Goal: Communication & Community: Answer question/provide support

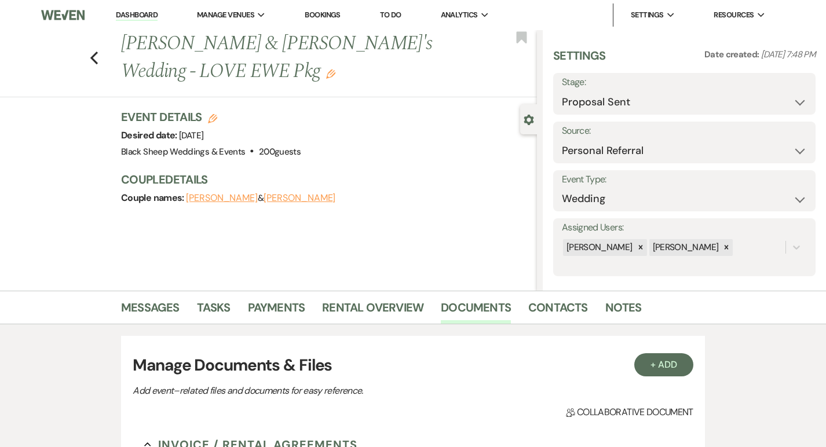
click at [134, 20] on link "Dashboard" at bounding box center [137, 15] width 42 height 11
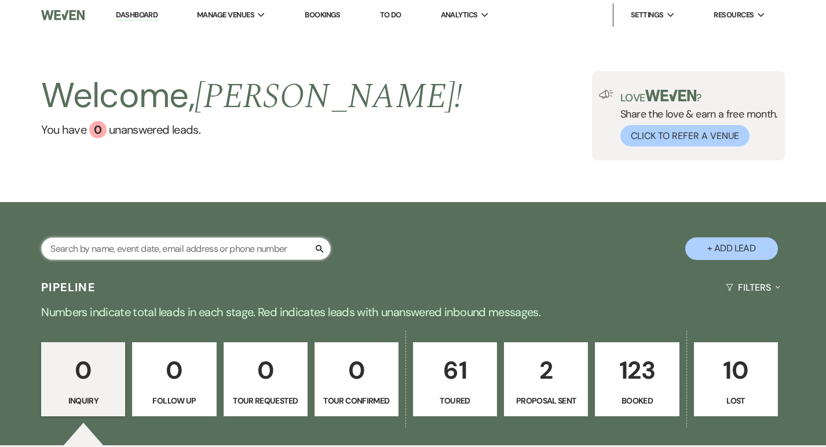
click at [126, 251] on input "text" at bounding box center [186, 249] width 290 height 23
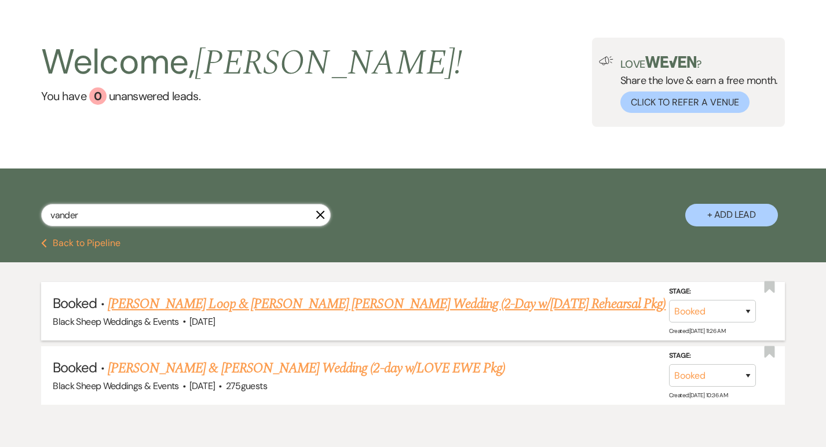
scroll to position [43, 0]
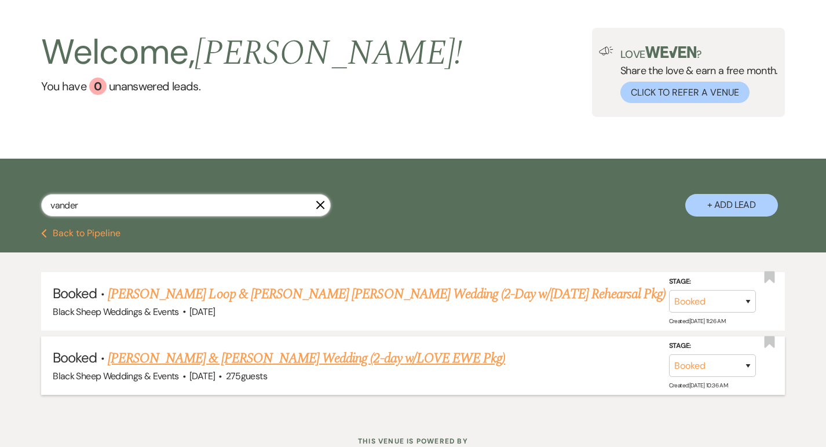
type input "vander"
click at [208, 356] on link "[PERSON_NAME] & [PERSON_NAME] Wedding (2-day w/LOVE EWE Pkg)" at bounding box center [307, 358] width 398 height 21
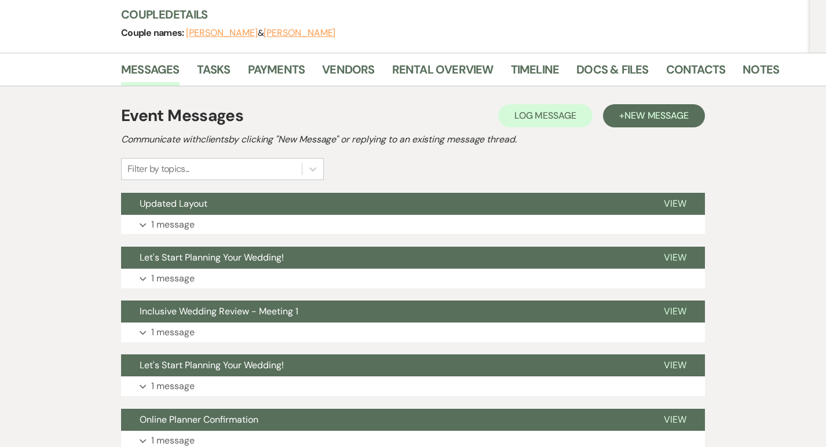
scroll to position [142, 0]
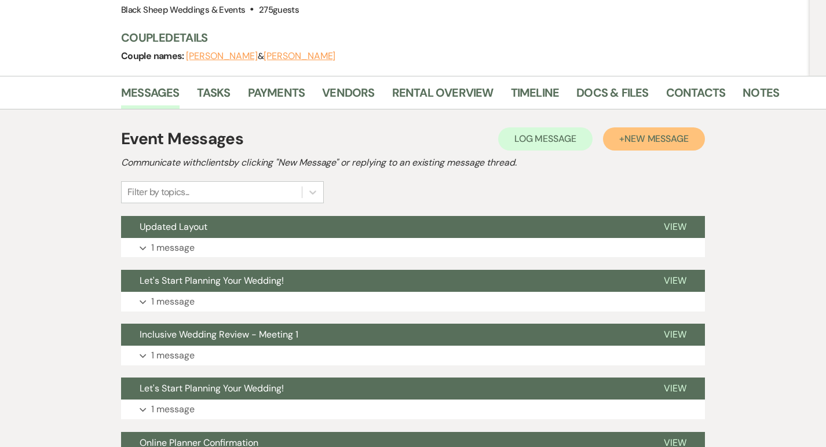
click at [669, 136] on span "New Message" at bounding box center [657, 139] width 64 height 12
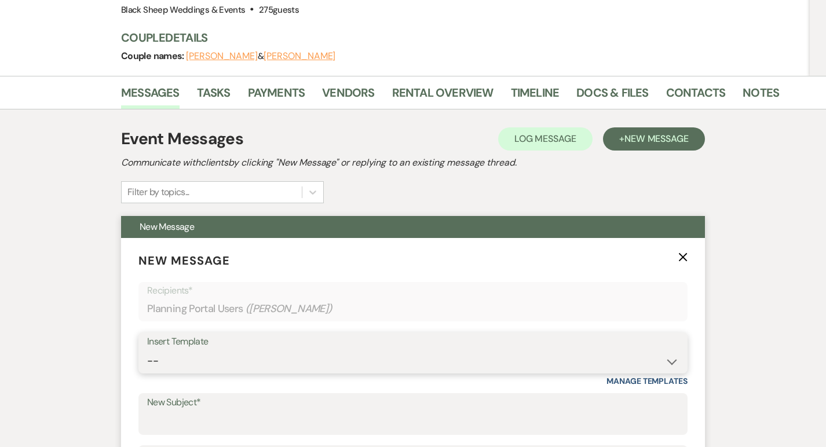
click at [213, 360] on select "-- Weven Planning Portal Introduction (Booked Events) Copy of Contract Attached…" at bounding box center [413, 361] width 532 height 23
select select "5396"
type input "We would love your feedback!"
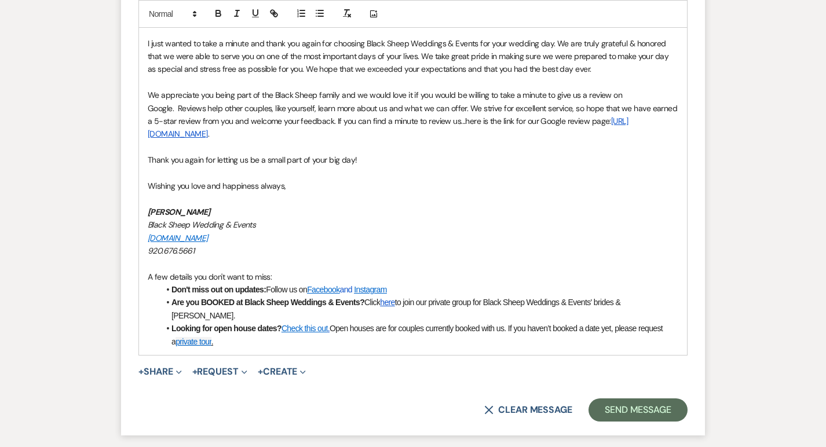
scroll to position [699, 0]
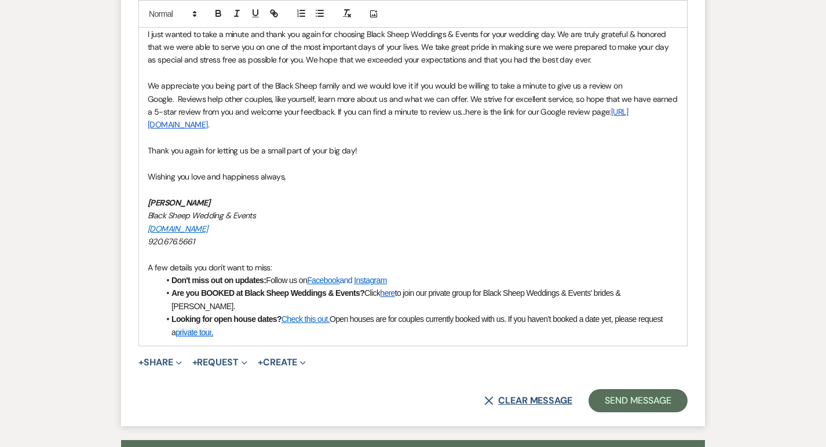
click at [504, 396] on button "X Clear message" at bounding box center [528, 400] width 88 height 9
select select "0"
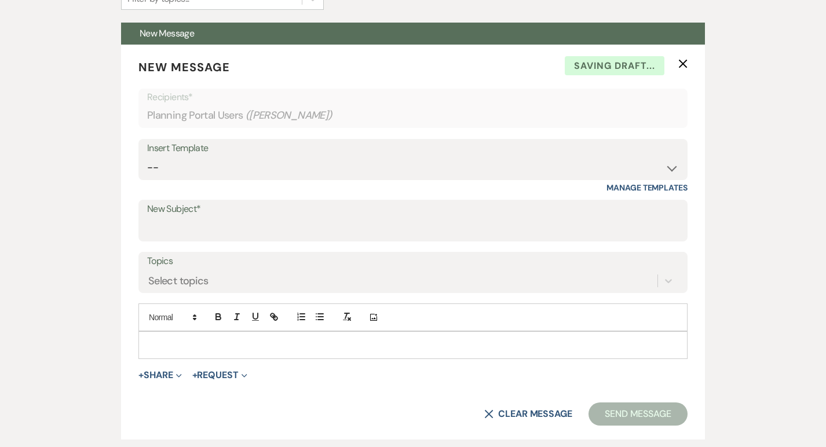
scroll to position [337, 0]
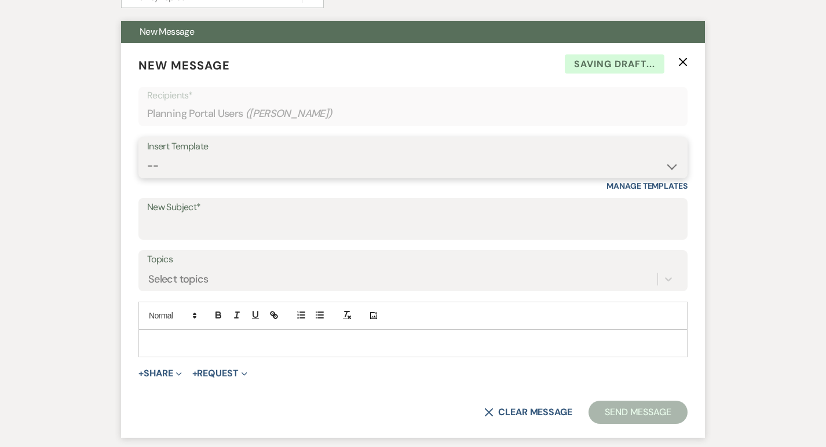
click at [229, 172] on select "-- Weven Planning Portal Introduction (Booked Events) Copy of Contract Attached…" at bounding box center [413, 166] width 532 height 23
select select "5384"
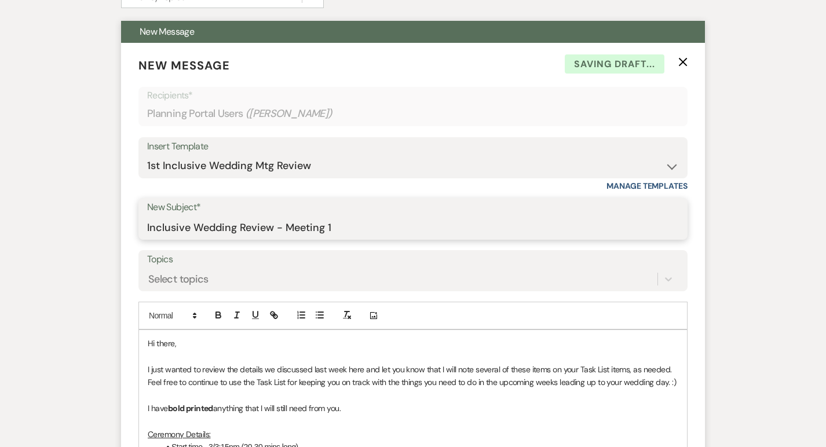
click at [340, 225] on input "Inclusive Wedding Review - Meeting 1" at bounding box center [413, 227] width 532 height 23
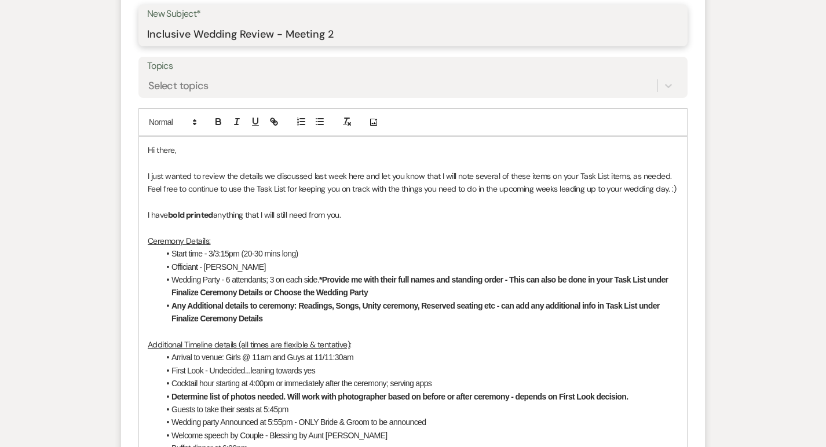
scroll to position [547, 0]
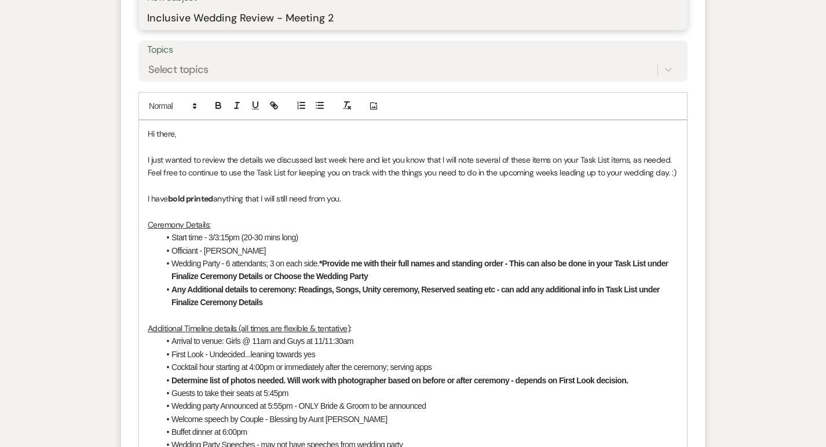
type input "Inclusive Wedding Review - Meeting 2"
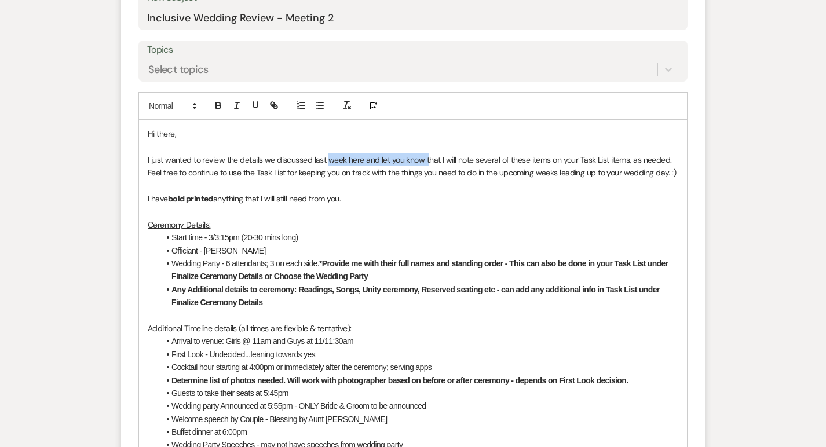
drag, startPoint x: 328, startPoint y: 159, endPoint x: 426, endPoint y: 158, distance: 98.5
click at [426, 158] on p "I just wanted to review the details we discussed last week here and let you kno…" at bounding box center [413, 167] width 531 height 26
click at [362, 161] on p "I just wanted to review the details we discussed last week here and let you kno…" at bounding box center [413, 167] width 531 height 26
drag, startPoint x: 312, startPoint y: 158, endPoint x: 427, endPoint y: 155, distance: 115.4
click at [428, 154] on p "I just wanted to review the details we discussed last week here and let you kno…" at bounding box center [413, 167] width 531 height 26
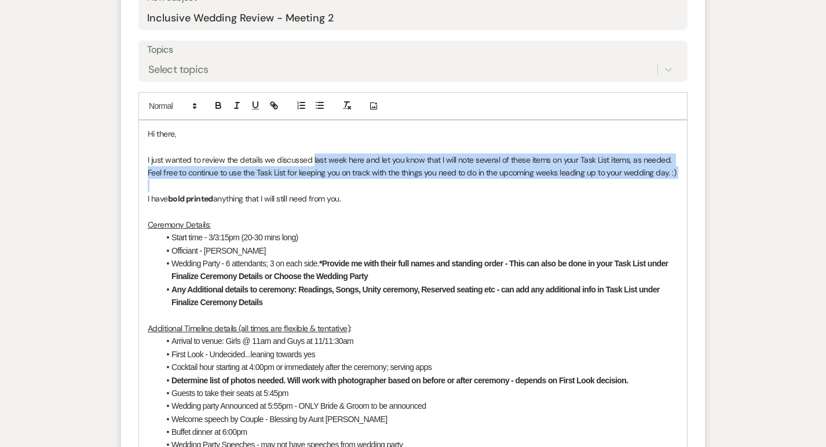
drag, startPoint x: 312, startPoint y: 159, endPoint x: 538, endPoint y: 185, distance: 226.9
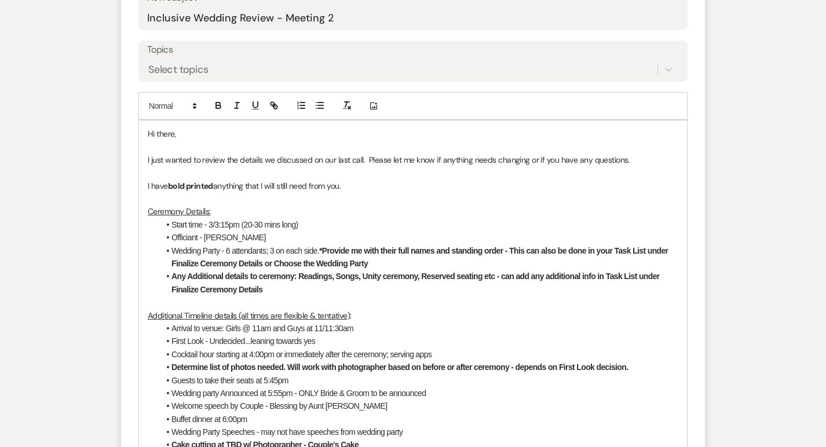
click at [166, 210] on u "Ceremony Details:" at bounding box center [179, 211] width 63 height 10
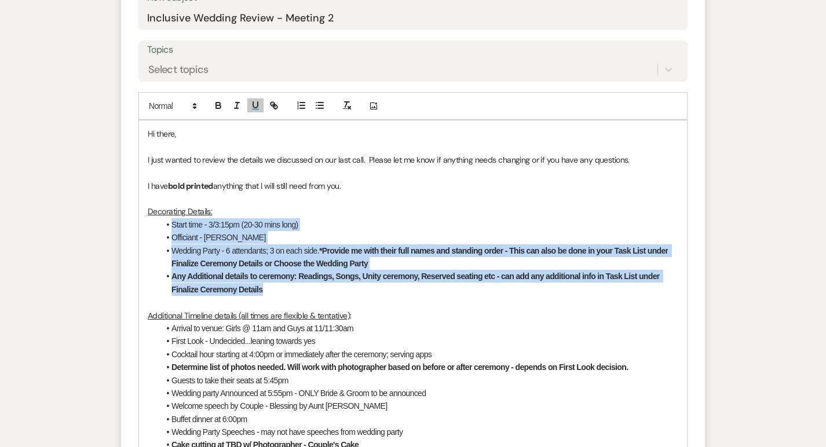
drag, startPoint x: 171, startPoint y: 227, endPoint x: 289, endPoint y: 287, distance: 132.7
click at [290, 287] on ul "Start time - 3/3:15pm (20-30 mins long) Officiant - [PERSON_NAME] Wedding Party…" at bounding box center [418, 257] width 519 height 78
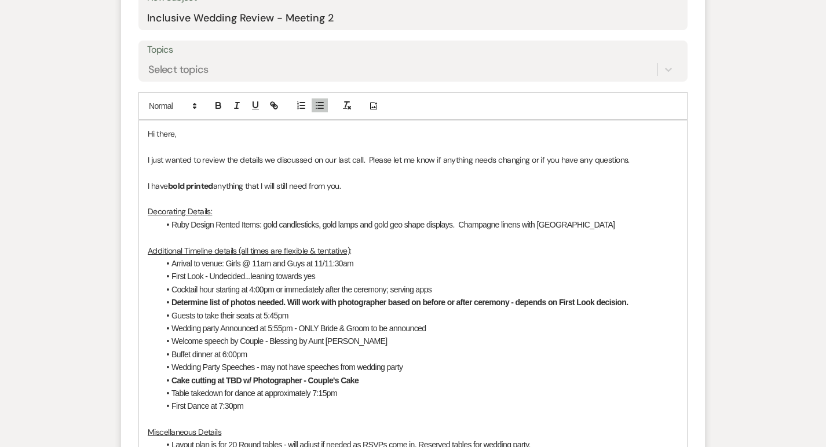
click at [566, 221] on li "Ruby Design Rented Items: gold candlesticks, gold lamps and gold geo shape disp…" at bounding box center [418, 224] width 519 height 13
click at [557, 225] on li "Ruby Design Rented Items: gold candlesticks, gold lamps and gold geo shape disp…" at bounding box center [418, 224] width 519 height 13
click at [555, 225] on li "Ruby Design Rented Items: gold candlesticks, gold lamps and gold geo shape disp…" at bounding box center [418, 224] width 519 height 13
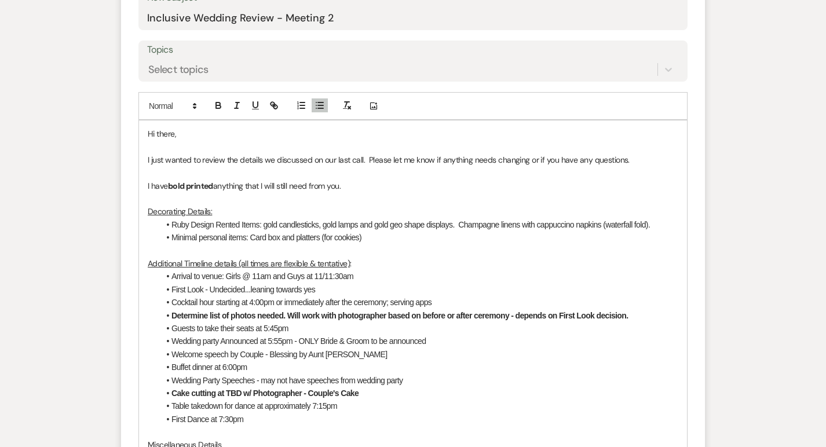
click at [321, 225] on li "Ruby Design Rented Items: gold candlesticks, gold lamps and gold geo shape disp…" at bounding box center [418, 224] width 519 height 13
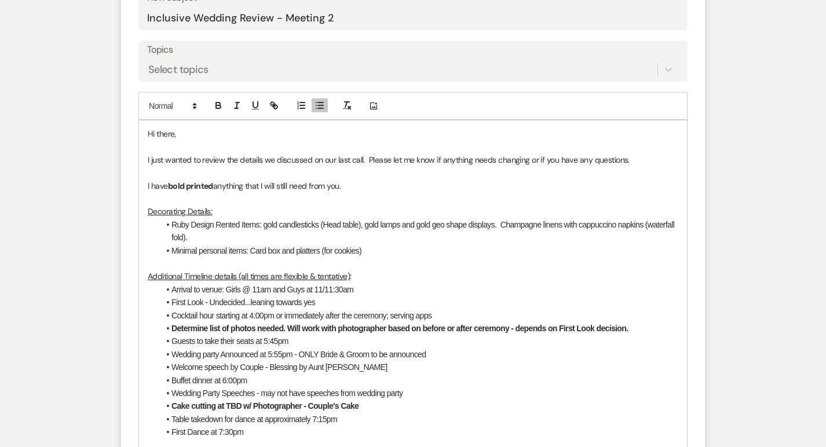
click at [405, 223] on li "Ruby Design Rented Items: gold candlesticks (Head table), gold lamps and gold g…" at bounding box center [418, 231] width 519 height 26
click at [523, 225] on li "Ruby Design Rented Items: gold candlesticks (Head table), gold lamps (Family ta…" at bounding box center [418, 231] width 519 height 26
click at [552, 226] on li "Ruby Design Rented Items: gold candlesticks (Head table), gold lamps (Family ta…" at bounding box center [418, 231] width 519 height 26
click at [367, 251] on li "Minimal personal items: Card box and platters (for cookies)" at bounding box center [418, 251] width 519 height 13
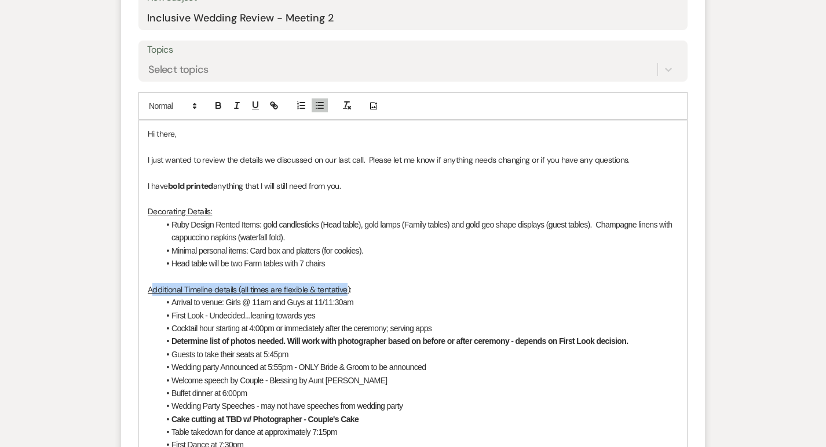
drag, startPoint x: 349, startPoint y: 288, endPoint x: 150, endPoint y: 291, distance: 199.4
click at [150, 291] on u "Additional Timeline details (all times are flexible & tentative)" at bounding box center [249, 290] width 202 height 10
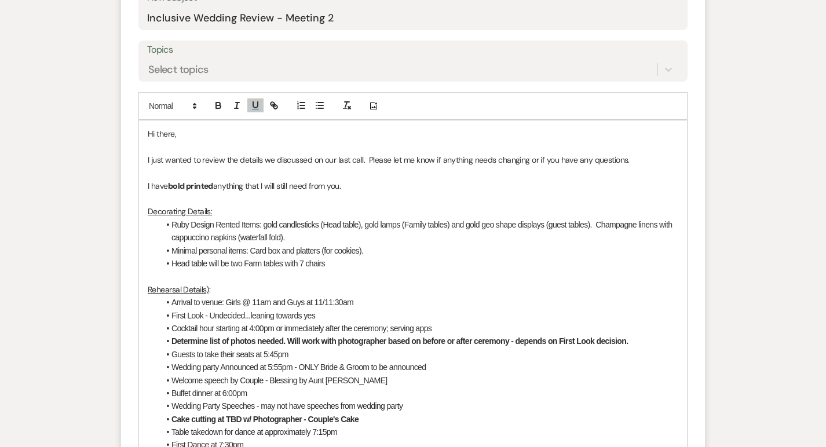
click at [209, 288] on p "Rehearsal Details) :" at bounding box center [413, 289] width 531 height 13
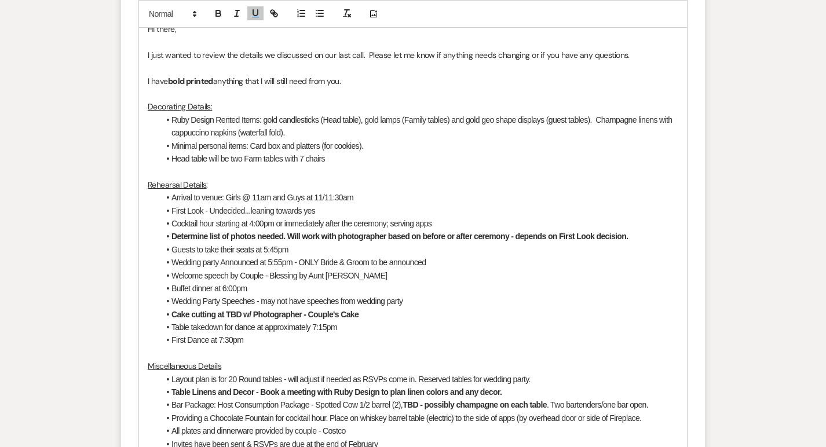
scroll to position [658, 0]
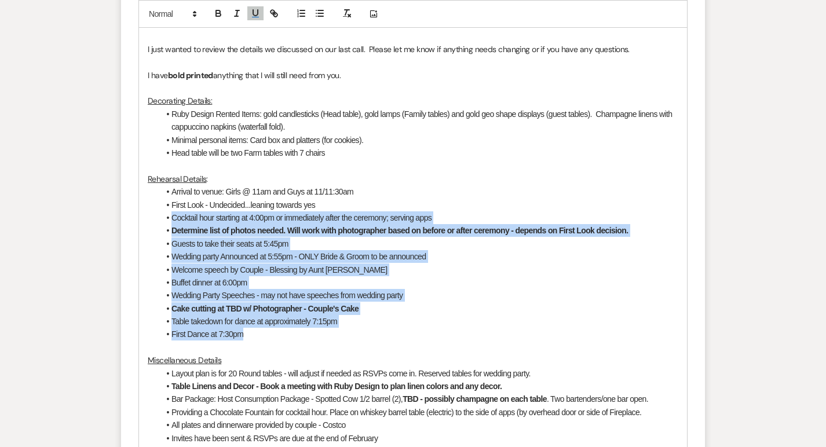
drag, startPoint x: 260, startPoint y: 340, endPoint x: 148, endPoint y: 214, distance: 168.3
click at [148, 214] on div "Hi there, I just wanted to review the details we discussed on our last call. Pl…" at bounding box center [413, 328] width 548 height 637
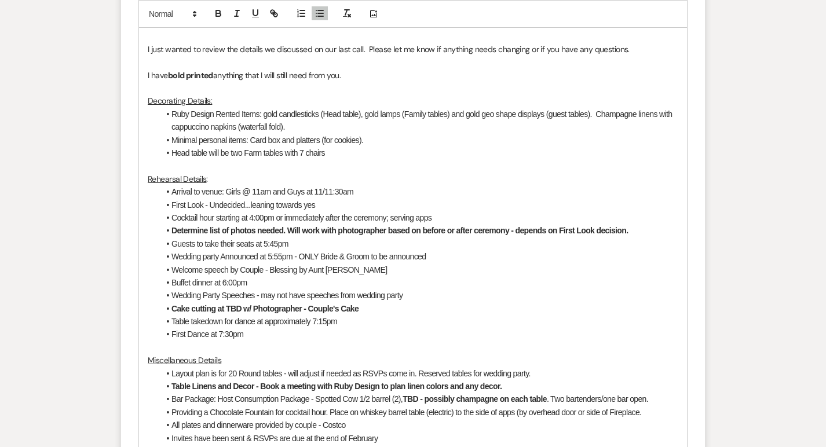
click at [268, 325] on li "Table takedown for dance at approximately 7:15pm" at bounding box center [418, 321] width 519 height 13
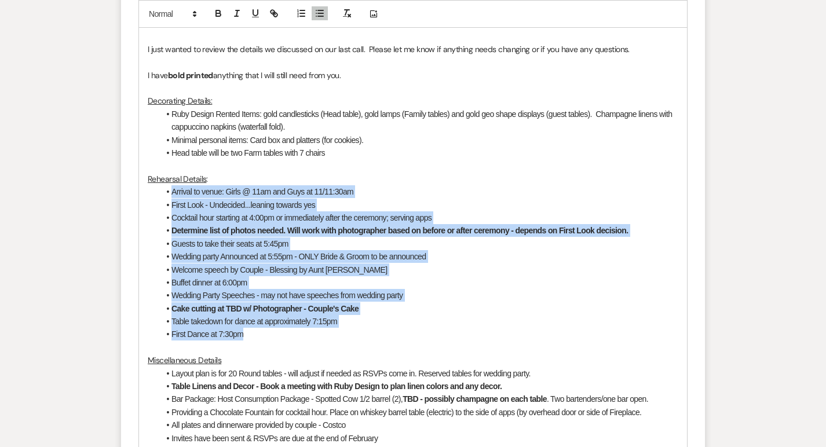
drag, startPoint x: 249, startPoint y: 332, endPoint x: 156, endPoint y: 193, distance: 167.5
click at [156, 193] on div "Hi there, I just wanted to review the details we discussed on our last call. Pl…" at bounding box center [413, 328] width 548 height 637
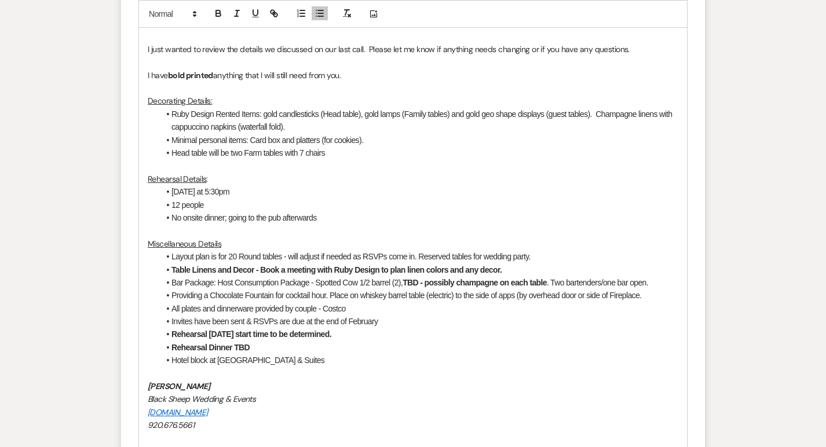
click at [240, 189] on li "[DATE] at 5:30pm" at bounding box center [418, 191] width 519 height 13
click at [173, 191] on li "[DATE] at 5:30pm" at bounding box center [418, 191] width 519 height 13
click at [269, 192] on li "Arrive [DATE] at 5:30pm" at bounding box center [418, 191] width 519 height 13
click at [327, 218] on li "No onsite dinner; going to the pub afterwards" at bounding box center [418, 218] width 519 height 13
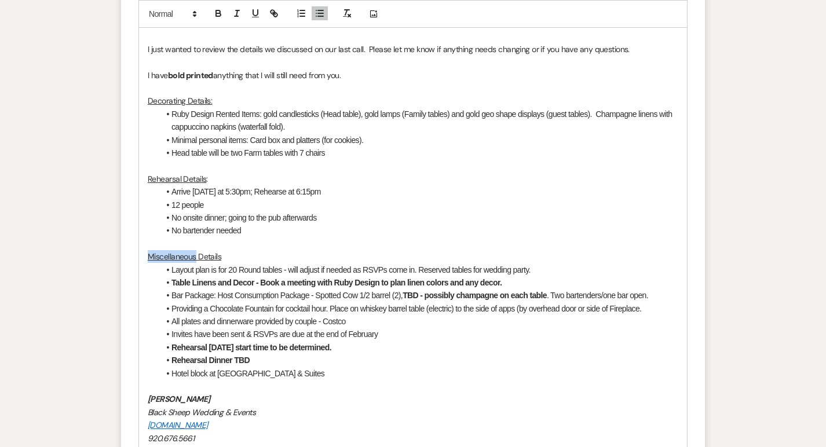
drag, startPoint x: 149, startPoint y: 258, endPoint x: 196, endPoint y: 259, distance: 47.5
click at [196, 259] on u "Miscellaneous Details" at bounding box center [185, 256] width 74 height 10
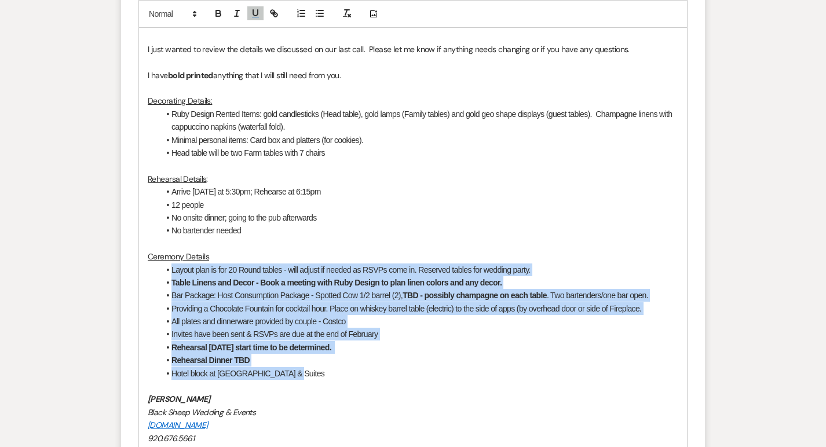
drag, startPoint x: 171, startPoint y: 272, endPoint x: 340, endPoint y: 380, distance: 200.1
click at [340, 380] on div "Hi there, I just wanted to review the details we discussed on our last call. Pl…" at bounding box center [413, 276] width 548 height 533
